Goal: Communication & Community: Answer question/provide support

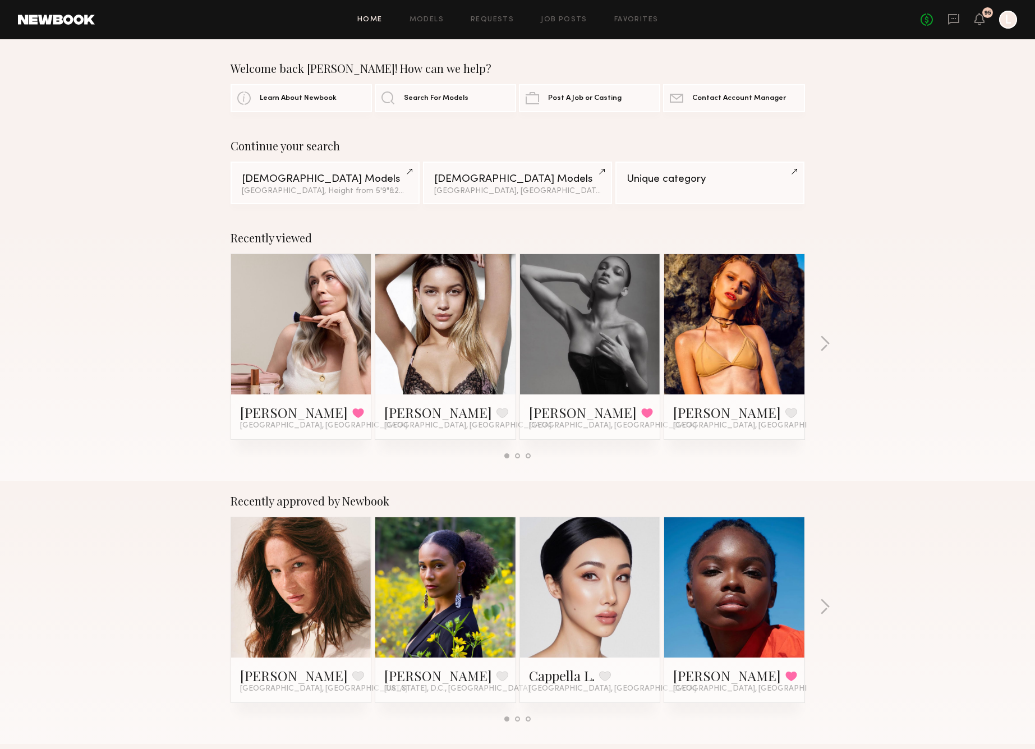
click at [426, 378] on link at bounding box center [445, 324] width 68 height 140
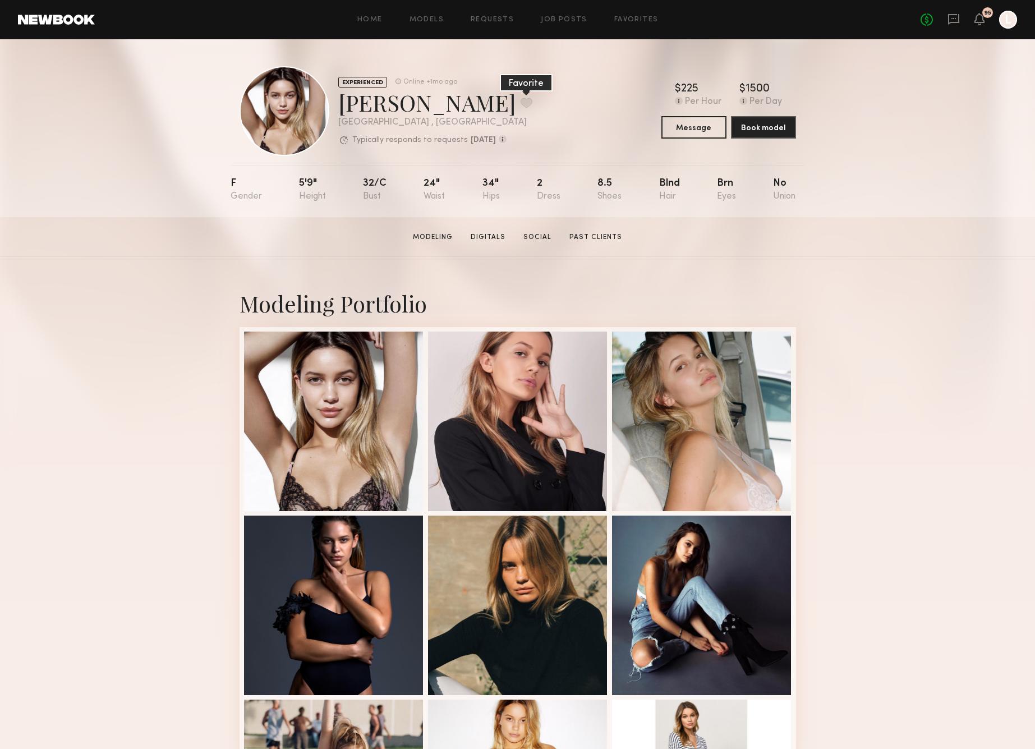
click at [521, 104] on button at bounding box center [527, 103] width 12 height 10
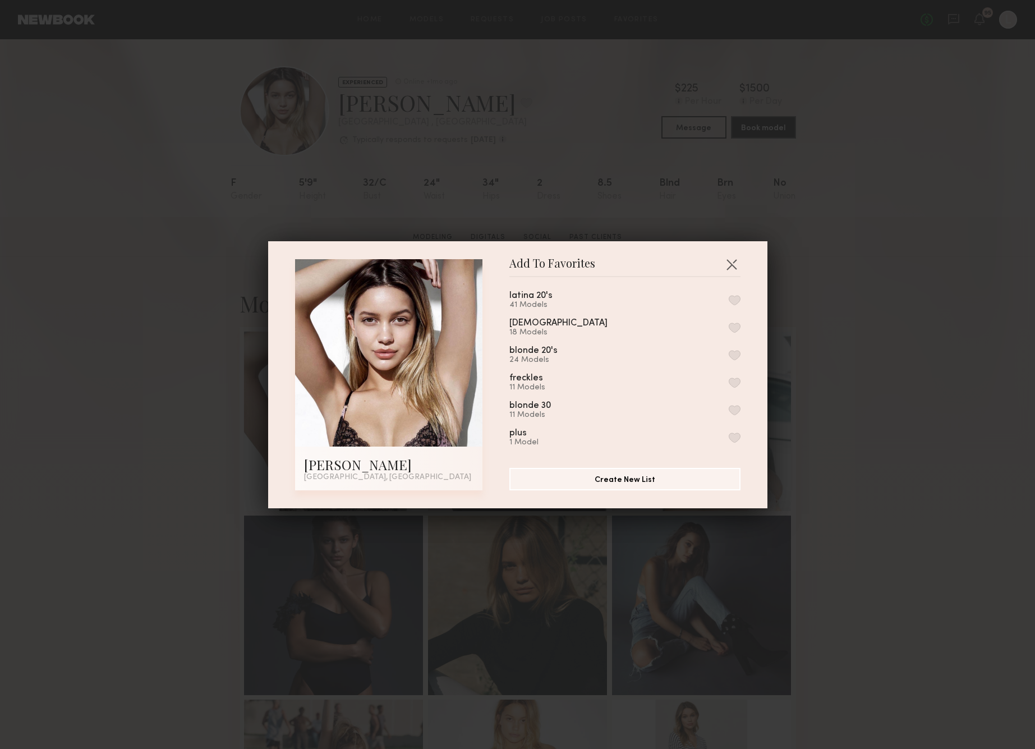
scroll to position [252, 0]
click at [729, 329] on button "button" at bounding box center [735, 327] width 12 height 10
click at [738, 263] on button "button" at bounding box center [732, 264] width 18 height 18
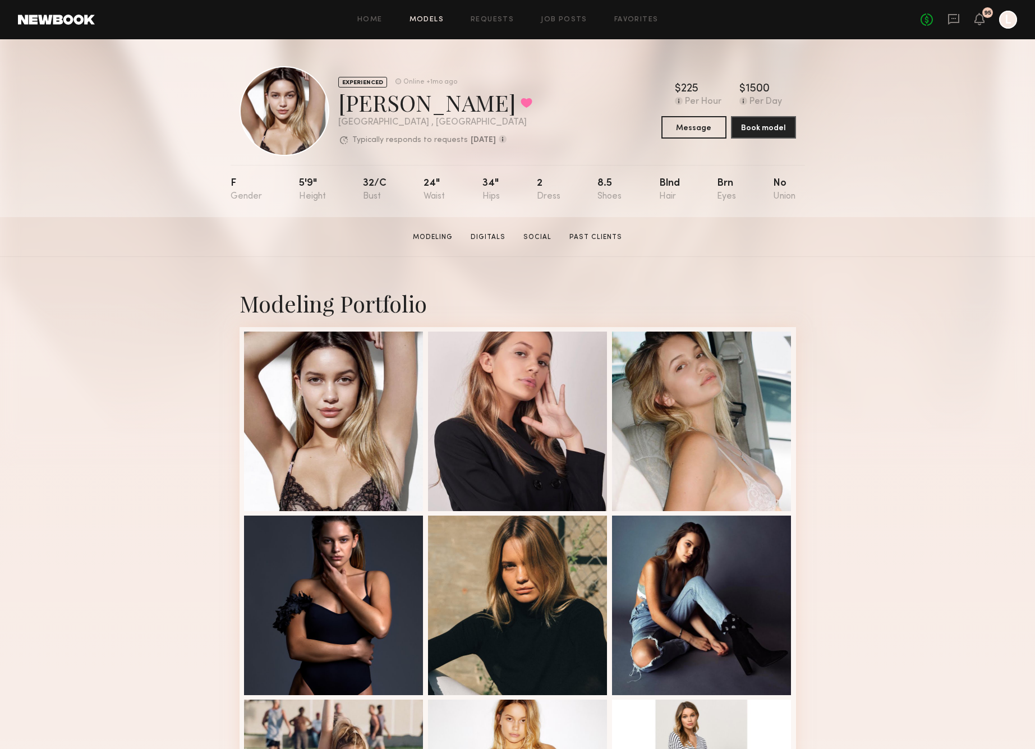
click at [425, 19] on link "Models" at bounding box center [427, 19] width 34 height 7
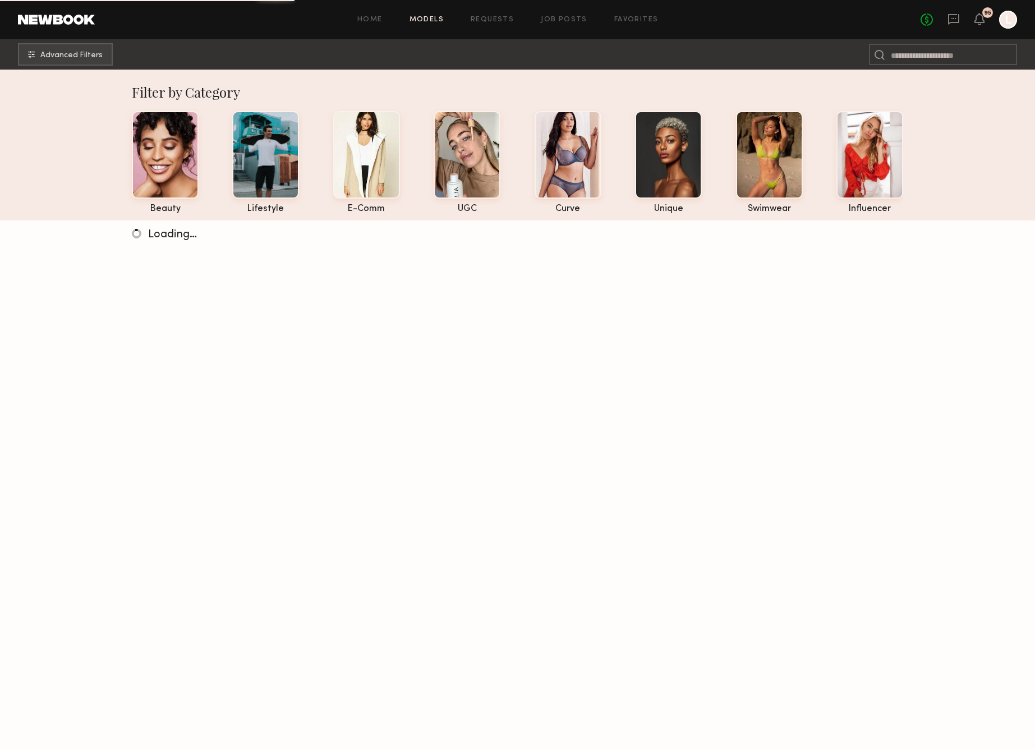
click at [479, 15] on div "Home Models Requests Job Posts Favorites Sign Out No fees up to $5,000 95 L" at bounding box center [556, 20] width 922 height 18
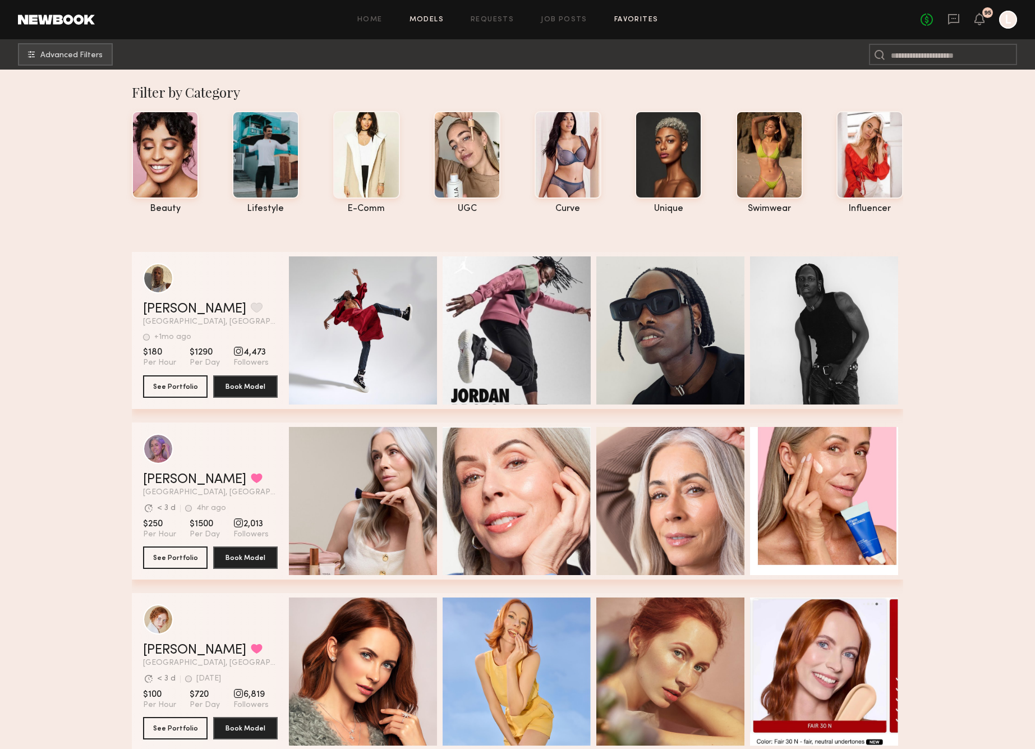
click at [625, 19] on link "Favorites" at bounding box center [636, 19] width 44 height 7
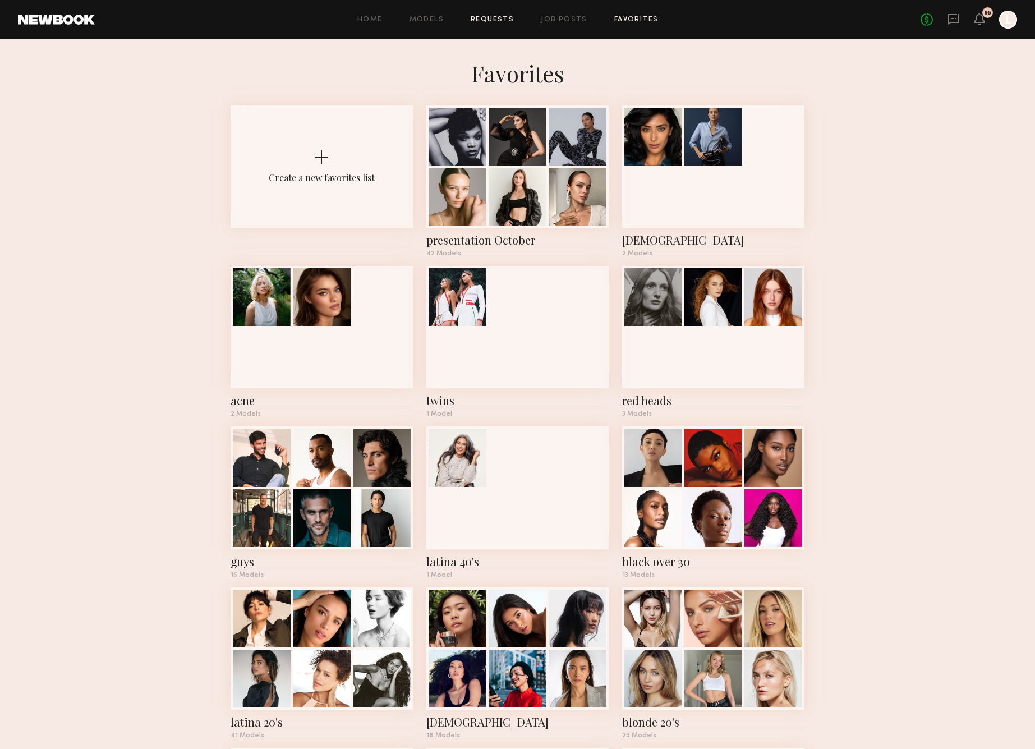
click at [489, 17] on link "Requests" at bounding box center [492, 19] width 43 height 7
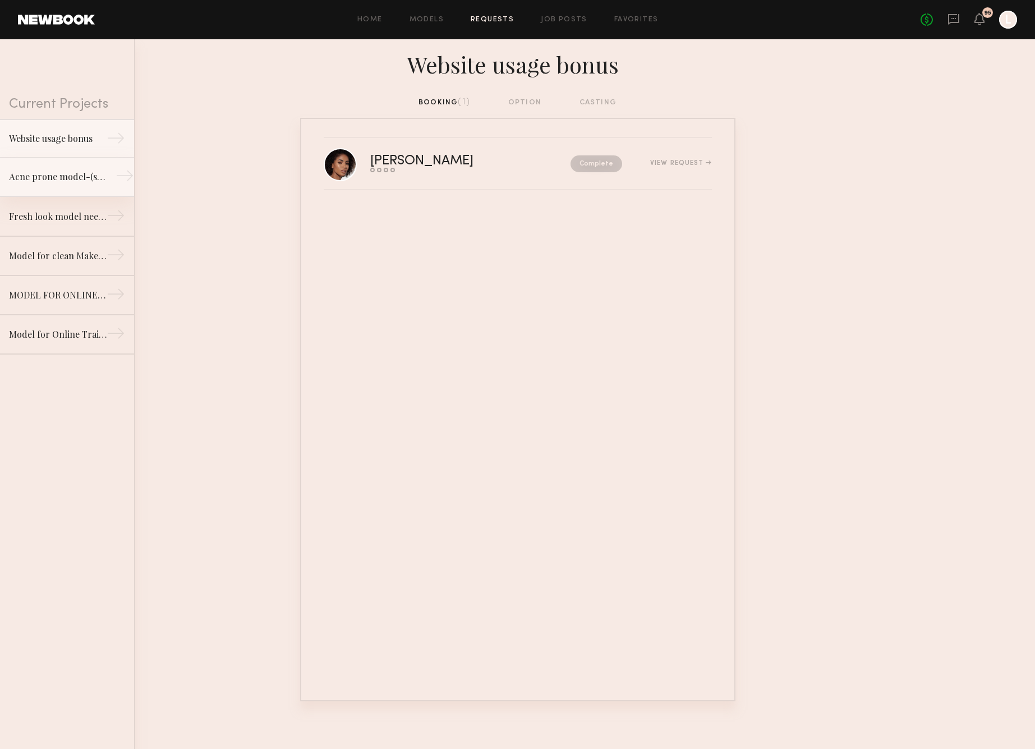
click at [84, 177] on div "Acne prone model-(slight acne or rosecea) for beauty job/clean beauty brand" at bounding box center [58, 176] width 98 height 13
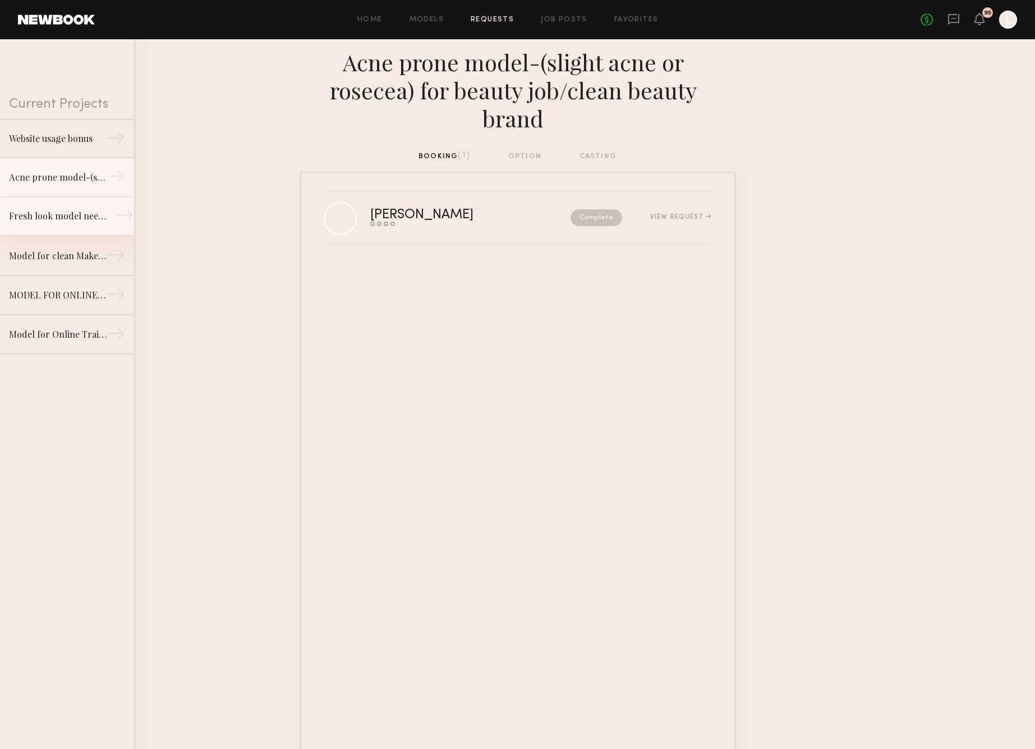
click at [81, 210] on div "Fresh look model needed for Clean Makeup/Skincare Brand. Usage: Online training…" at bounding box center [58, 215] width 98 height 13
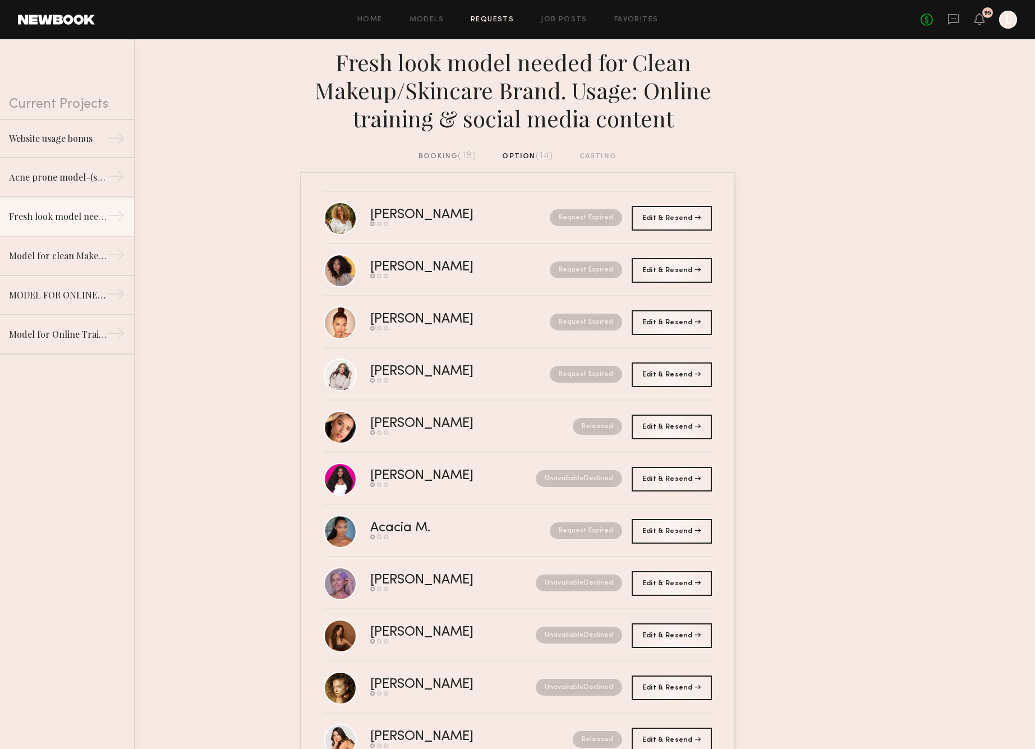
click at [458, 154] on span "(18)" at bounding box center [467, 155] width 19 height 9
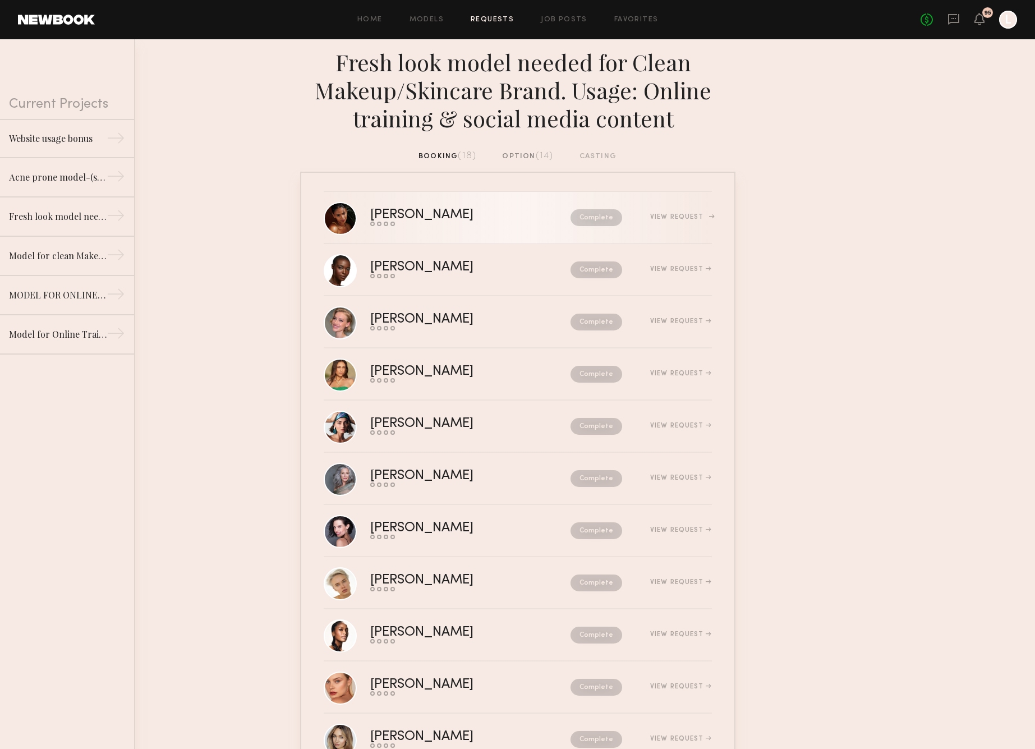
click at [442, 233] on link "Sabrina A. Send request Model response Review hours worked Pay model Complete V…" at bounding box center [518, 218] width 388 height 52
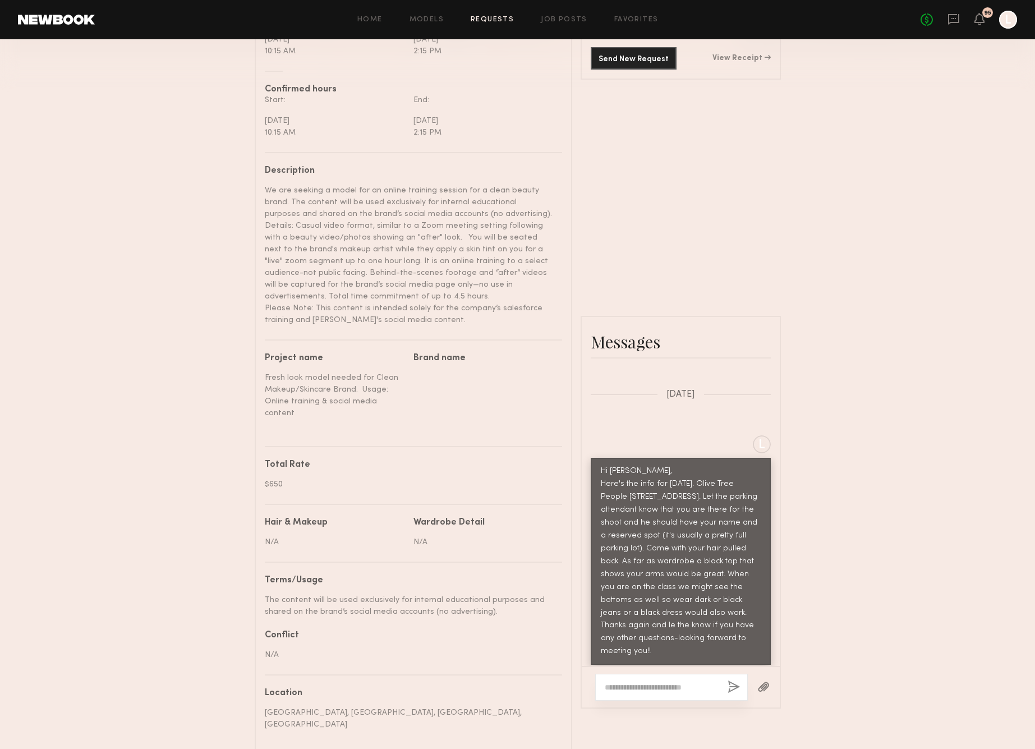
scroll to position [759, 0]
drag, startPoint x: 708, startPoint y: 263, endPoint x: 698, endPoint y: 252, distance: 14.7
click at [699, 466] on div "Hi Sabrina, Here's the info for Tuesday. Olive Tree People 1501 Main St Venice,…" at bounding box center [681, 562] width 160 height 193
copy div "Olive Tree People 1501 Main St Venice, CA 90291."
